Goal: Use online tool/utility: Utilize a website feature to perform a specific function

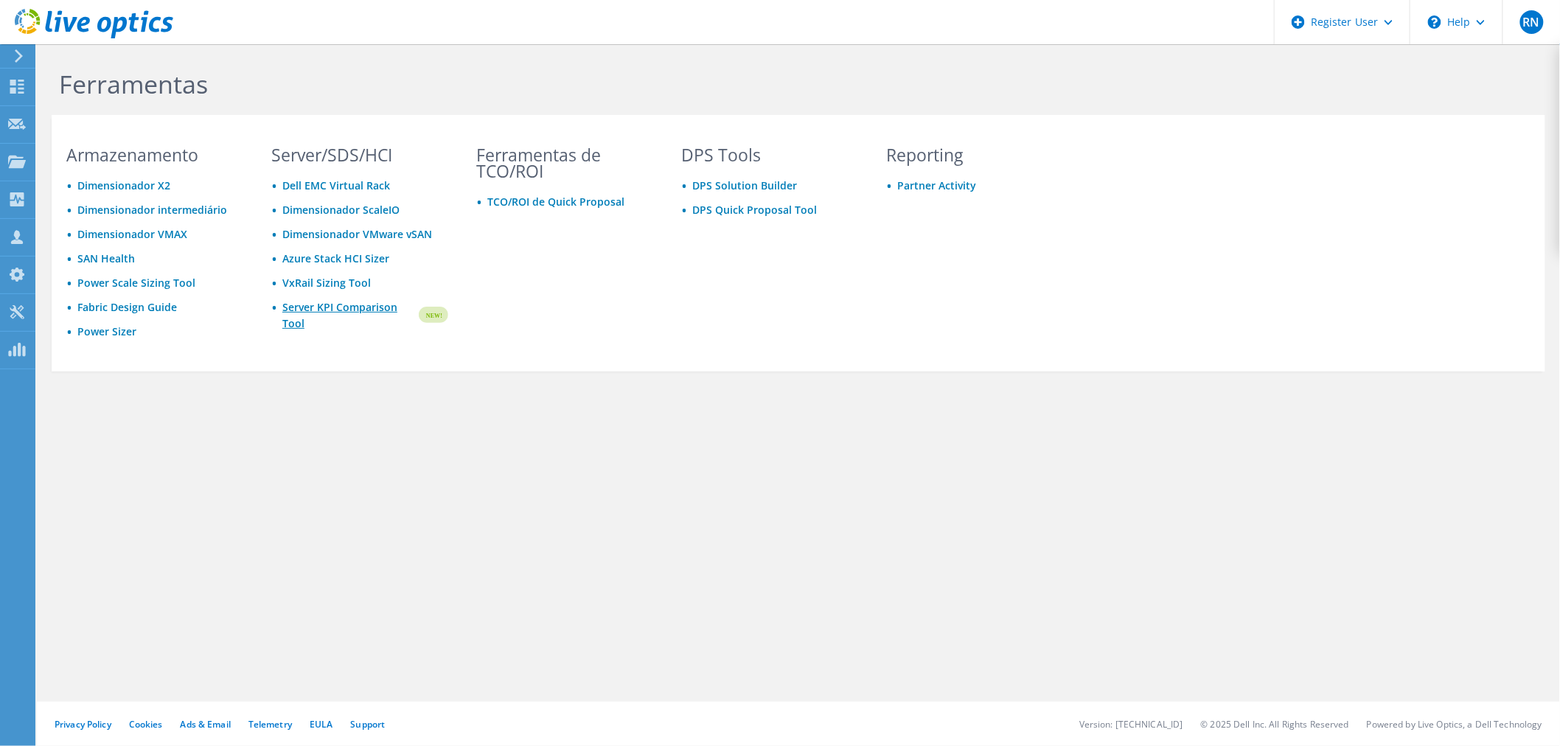
click at [343, 305] on link "Server KPI Comparison Tool" at bounding box center [349, 315] width 134 height 32
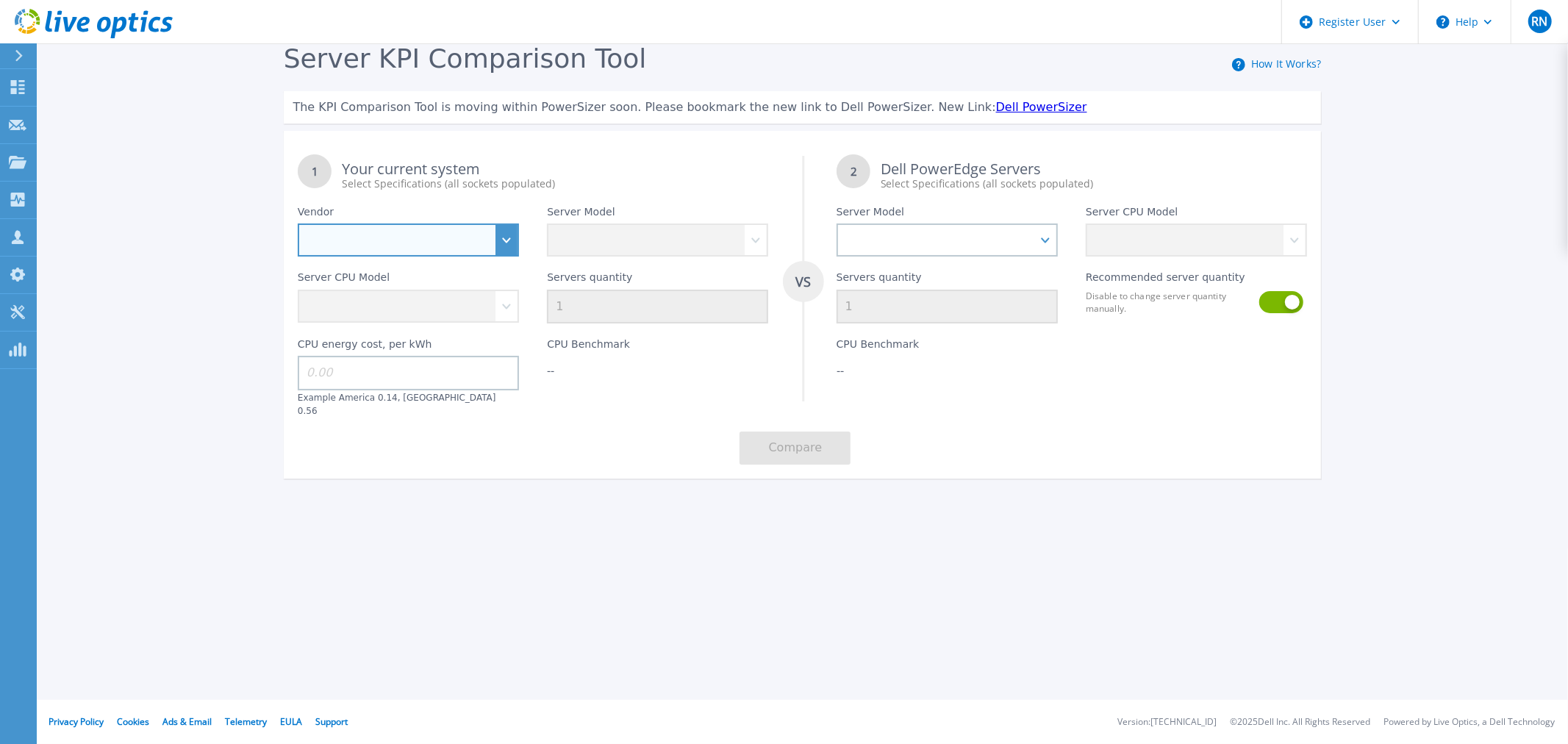
click at [508, 244] on select "Dell HPE Lenovo Supermicro" at bounding box center [409, 239] width 221 height 33
select select "Dell"
click at [298, 224] on select "Dell HPE Lenovo Supermicro" at bounding box center [409, 239] width 221 height 33
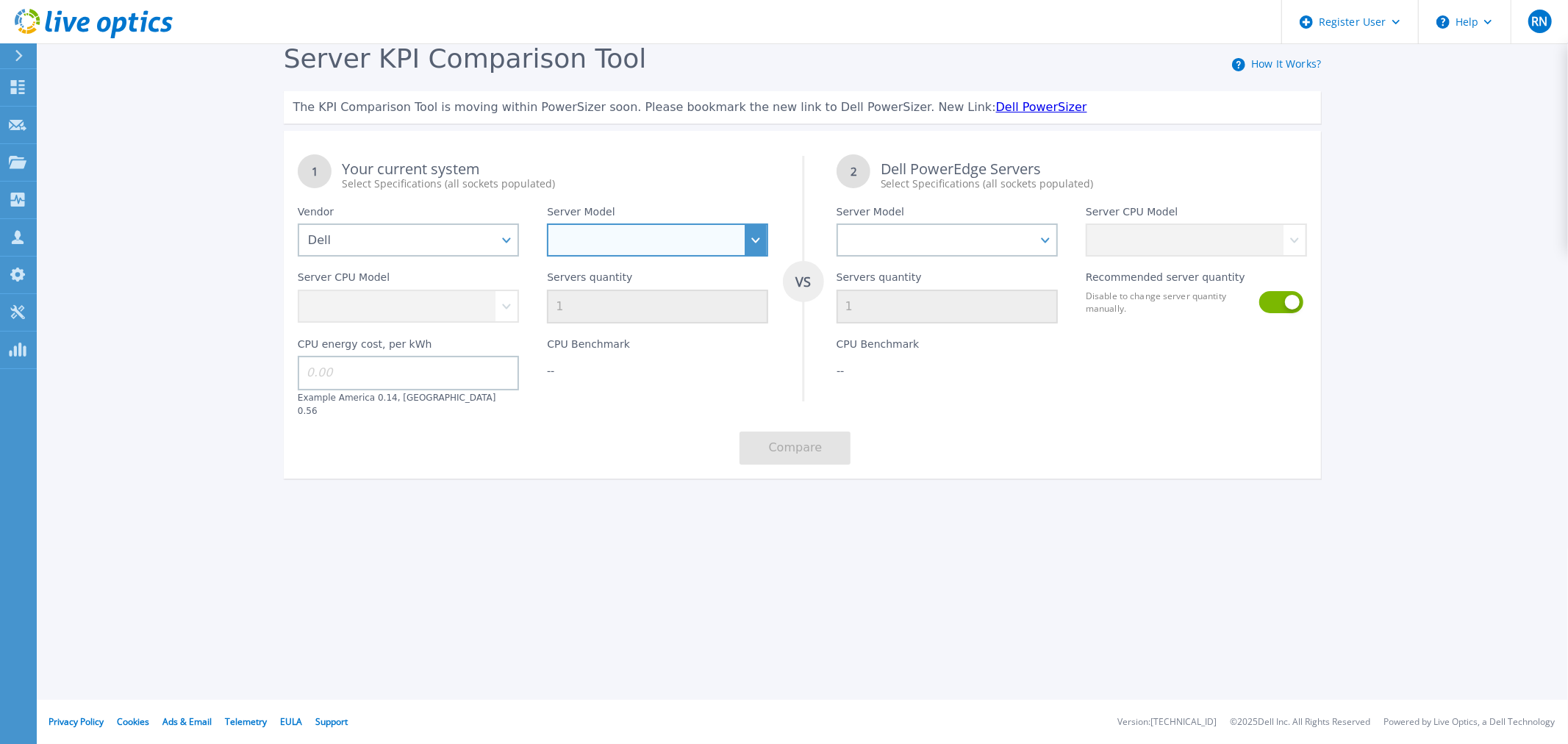
click at [673, 238] on select "PowerEdge C6520 PowerEdge C6525 PowerEdge HS5610 PowerEdge HS5620 PowerEdge R24…" at bounding box center [658, 239] width 221 height 33
click at [632, 241] on select "PowerEdge C6520 PowerEdge C6525 PowerEdge HS5610 PowerEdge HS5620 PowerEdge R24…" at bounding box center [658, 239] width 221 height 33
select select "PowerEdge R670"
click at [547, 224] on select "PowerEdge C6520 PowerEdge C6525 PowerEdge HS5610 PowerEdge HS5620 PowerEdge R24…" at bounding box center [658, 239] width 221 height 33
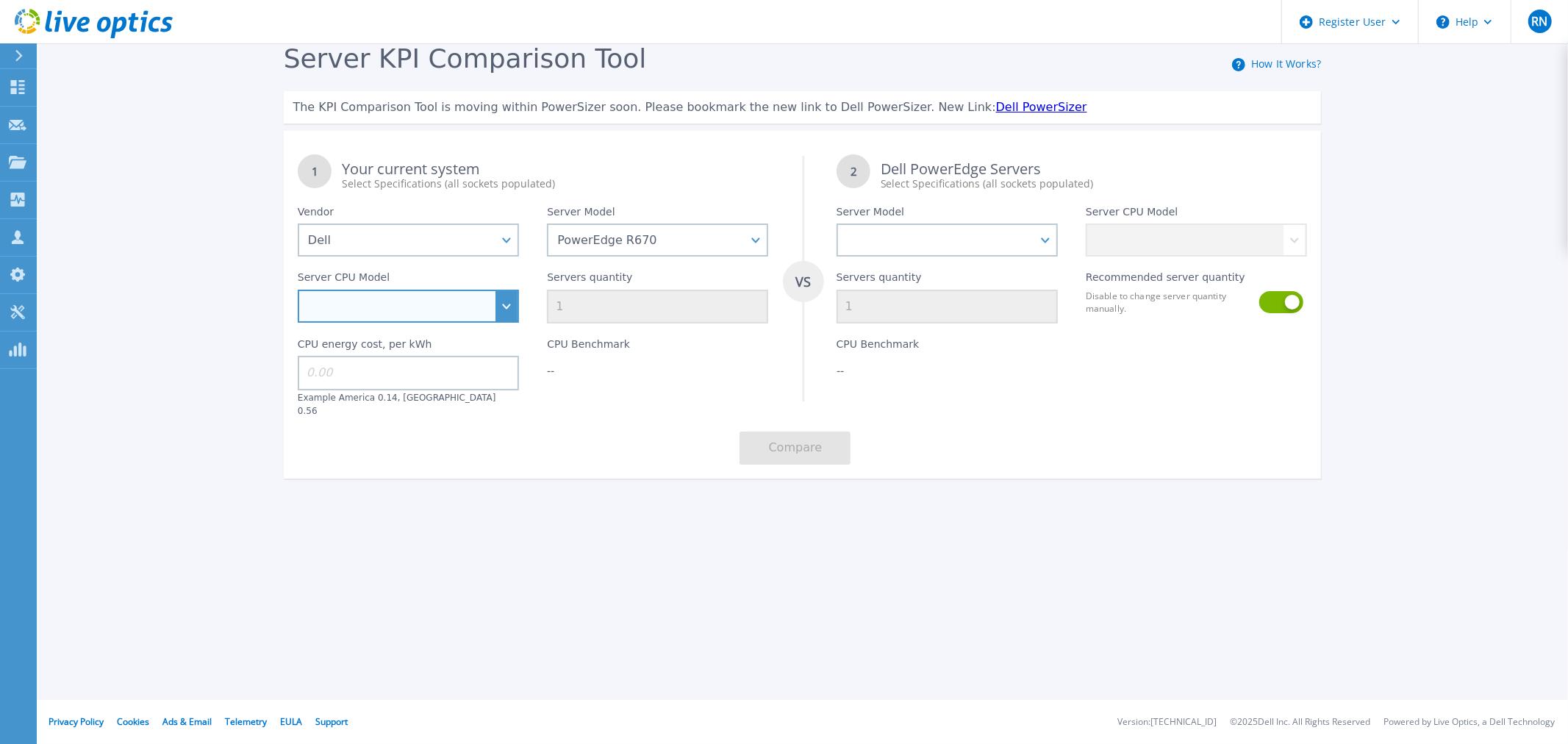
click at [504, 304] on select "Intel Xeon 6780E 2.2GHz Intel Xeon 6730P 2.5GHz Intel Xeon 6740P 2.1GHz Intel X…" at bounding box center [409, 305] width 221 height 33
click at [700, 611] on div "Register User Help RN Usuário Dell Rodrigo Nascimento Rodrigo.Nascimento@dell.c…" at bounding box center [784, 372] width 1568 height 744
click at [509, 309] on select "Intel Xeon 6780E 2.2GHz Intel Xeon 6730P 2.5GHz Intel Xeon 6740P 2.1GHz Intel X…" at bounding box center [409, 305] width 221 height 33
click at [595, 410] on div "1 Your current system Select Specifications (all sockets populated) VS 2 Dell P…" at bounding box center [802, 309] width 1038 height 338
click at [996, 111] on link "Dell PowerSizer" at bounding box center [1041, 107] width 91 height 14
